Goal: Check status

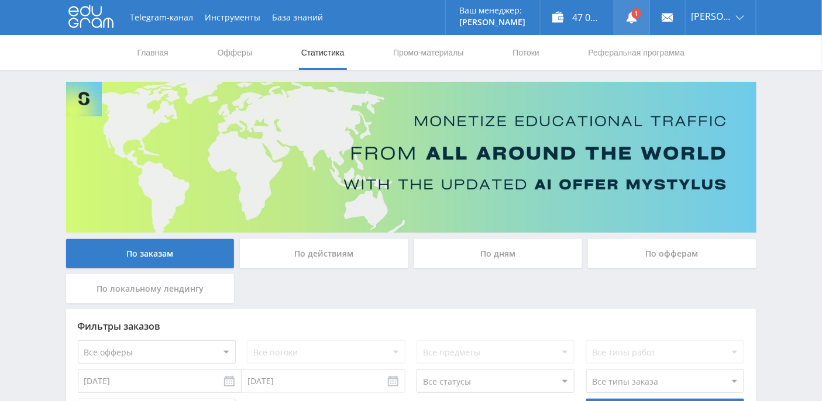
click at [638, 23] on icon at bounding box center [632, 18] width 12 height 12
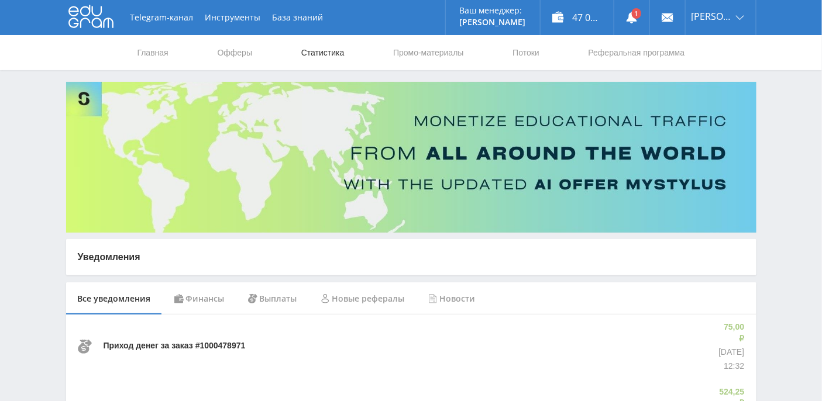
click at [333, 54] on link "Статистика" at bounding box center [323, 52] width 46 height 35
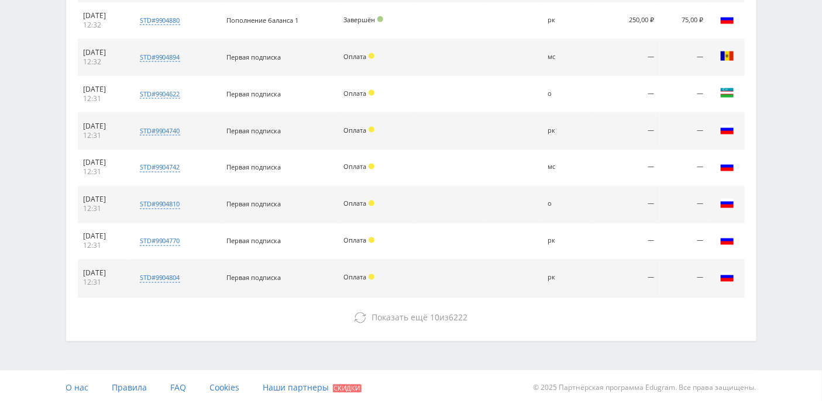
scroll to position [577, 0]
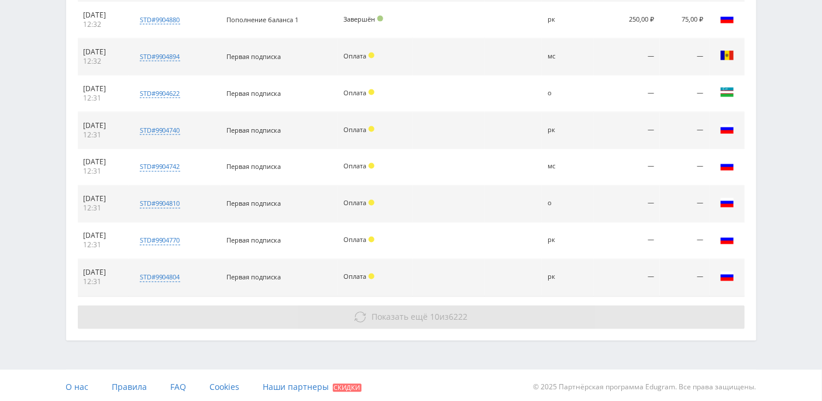
click at [368, 319] on button "Показать ещё 10 из 6222" at bounding box center [411, 317] width 667 height 23
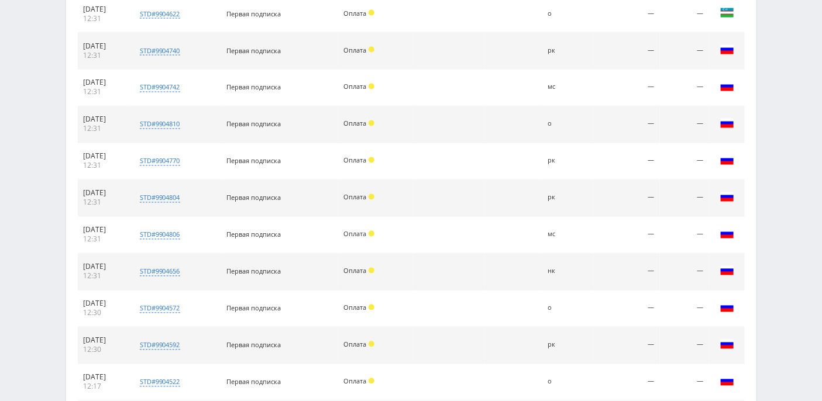
scroll to position [732, 0]
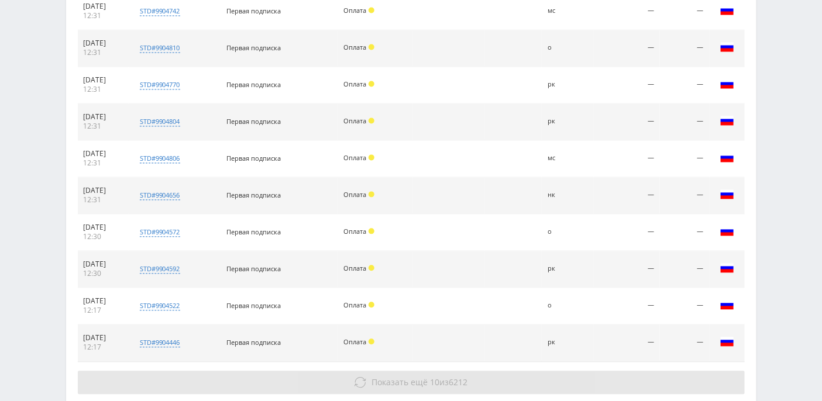
click at [399, 377] on span "Показать ещё" at bounding box center [400, 382] width 56 height 11
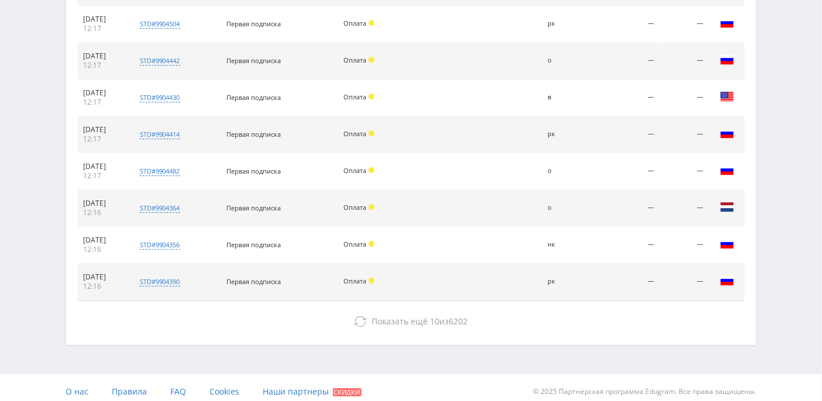
scroll to position [1089, 0]
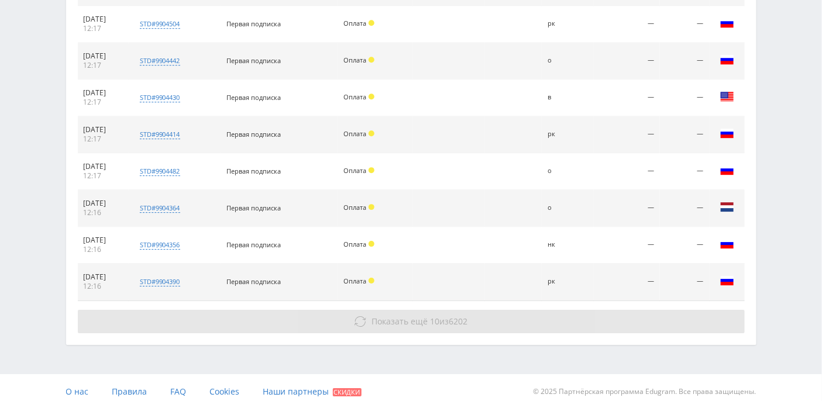
click at [392, 316] on span "Показать ещё" at bounding box center [400, 321] width 56 height 11
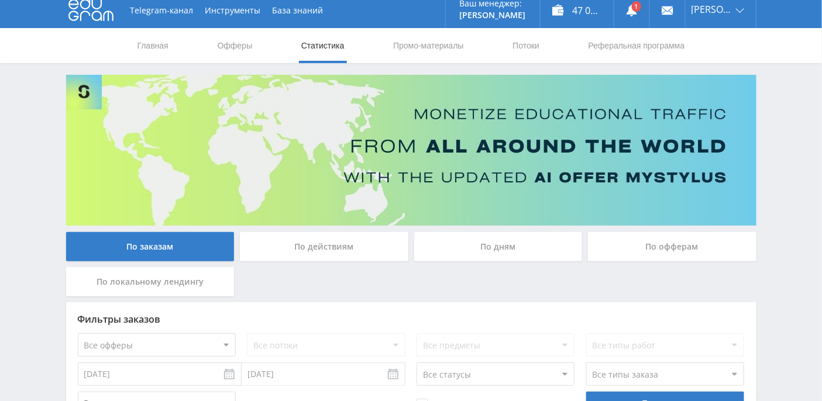
scroll to position [0, 0]
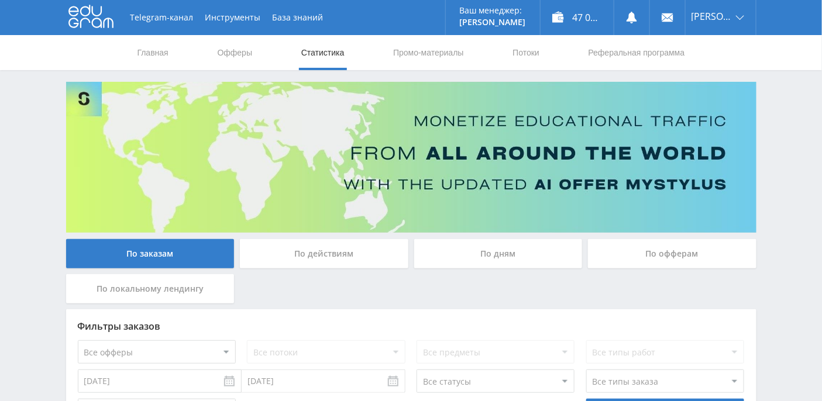
click at [497, 247] on div "По дням" at bounding box center [498, 253] width 168 height 29
click at [0, 0] on input "По дням" at bounding box center [0, 0] width 0 height 0
